Goal: Navigation & Orientation: Find specific page/section

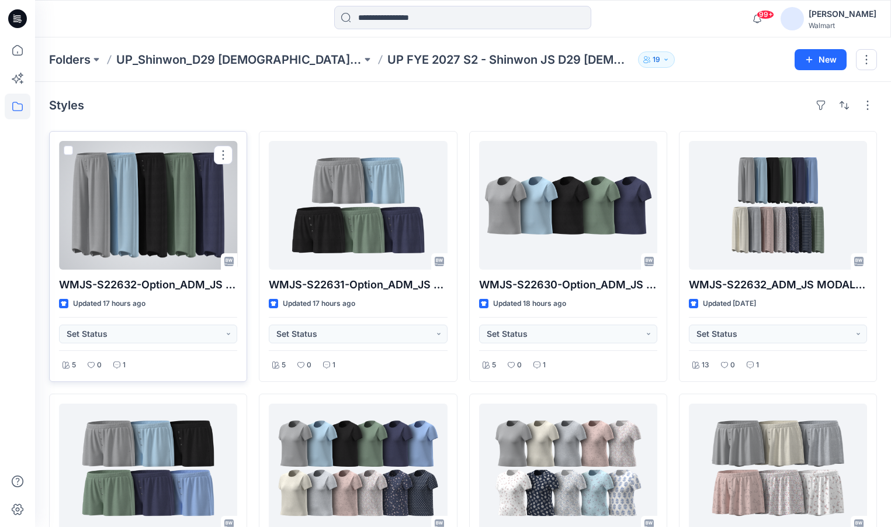
click at [171, 209] on div at bounding box center [148, 205] width 178 height 129
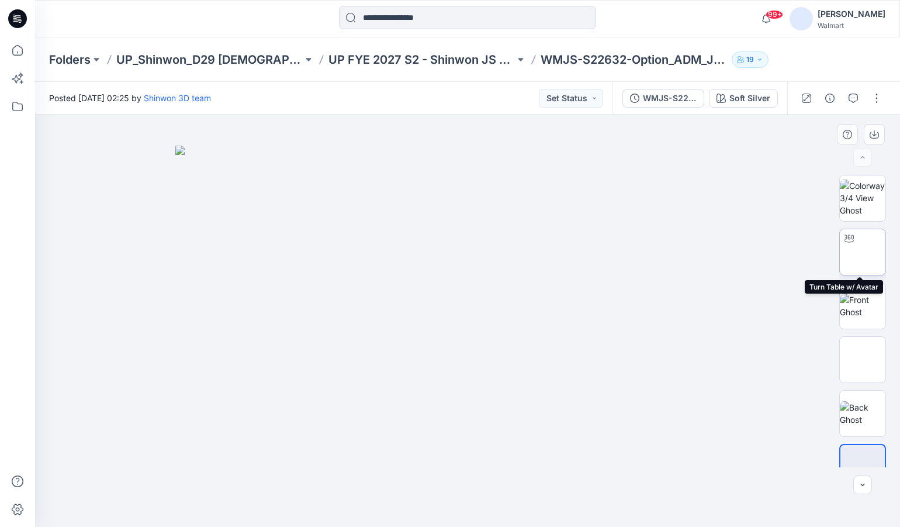
click at [863, 252] on img at bounding box center [863, 252] width 0 height 0
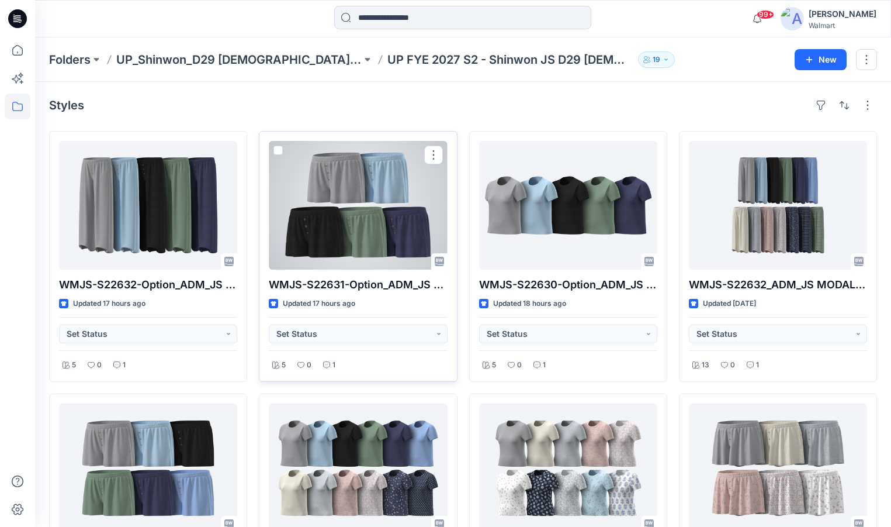
click at [366, 223] on div at bounding box center [358, 205] width 178 height 129
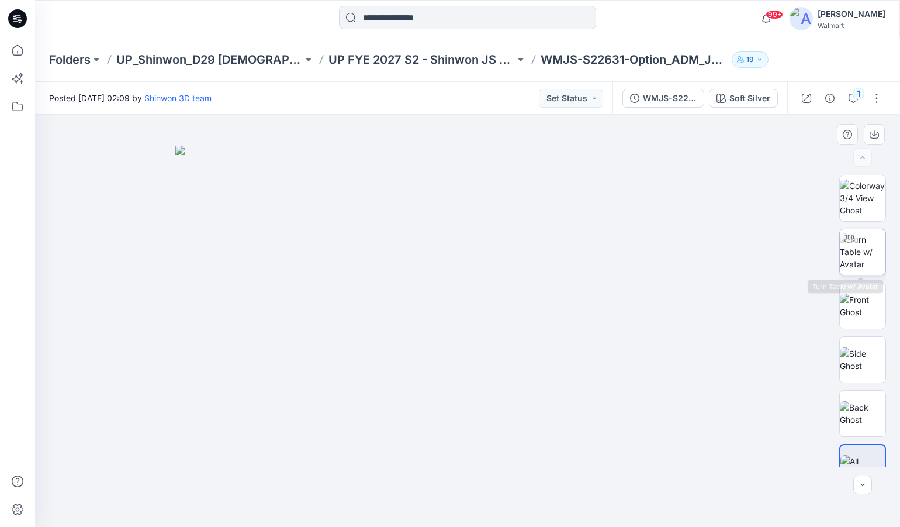
click at [867, 254] on img at bounding box center [863, 251] width 46 height 37
